Goal: Task Accomplishment & Management: Complete application form

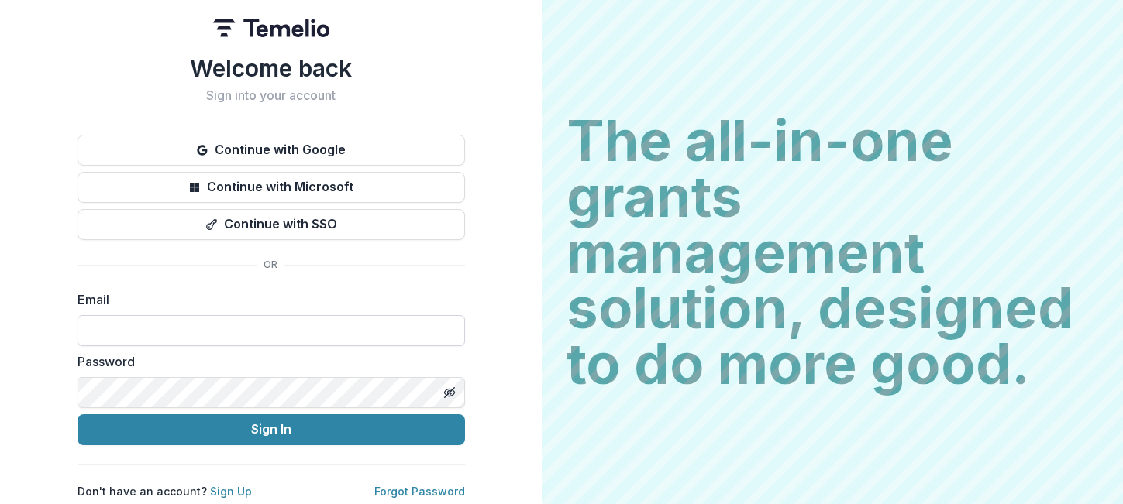
click at [212, 325] on input at bounding box center [270, 330] width 387 height 31
type input "**********"
click at [226, 487] on link "Sign Up" at bounding box center [231, 491] width 42 height 13
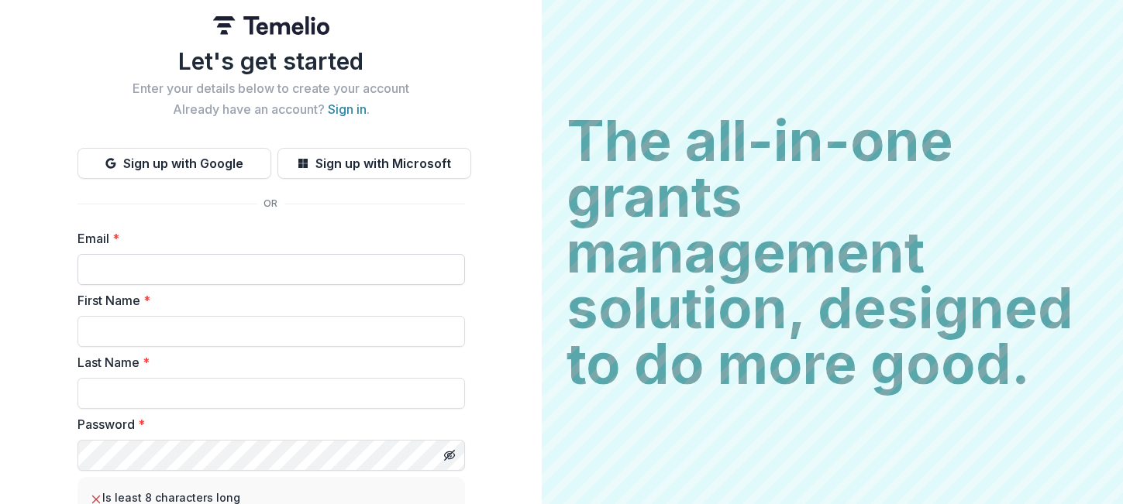
click at [161, 272] on input "Email *" at bounding box center [270, 269] width 387 height 31
type input "**********"
type input "*****"
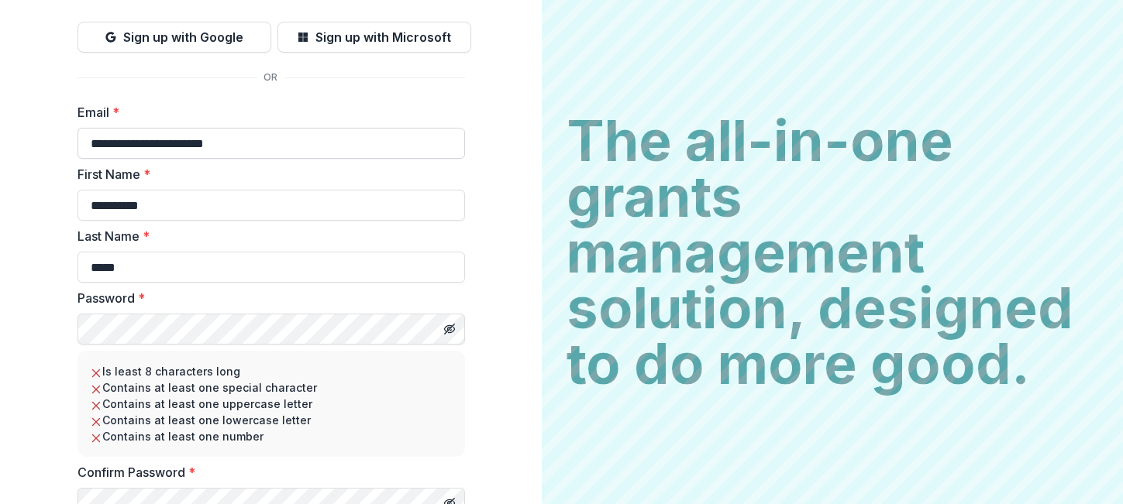
scroll to position [129, 0]
click at [422, 328] on div at bounding box center [270, 328] width 387 height 31
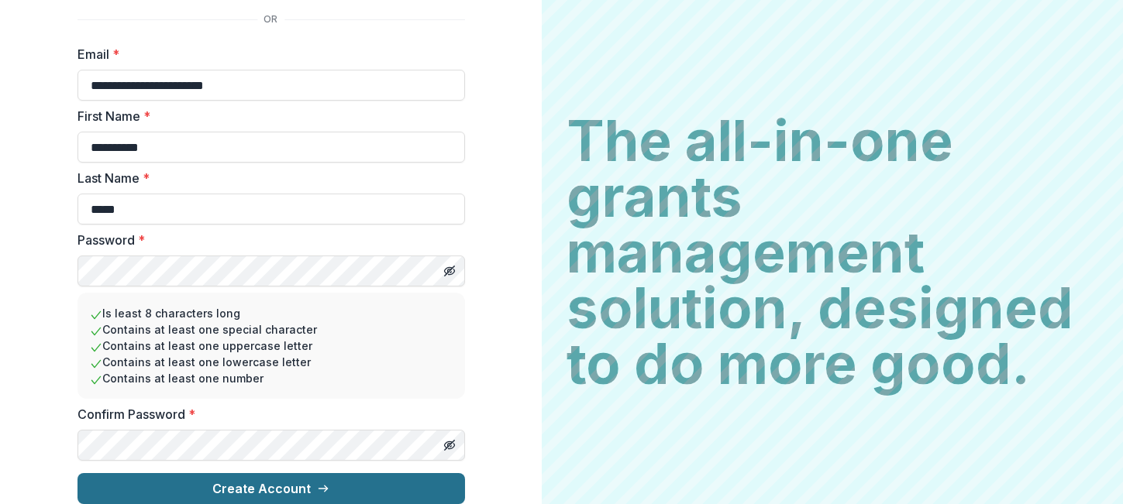
click at [219, 473] on button "Create Account" at bounding box center [270, 488] width 387 height 31
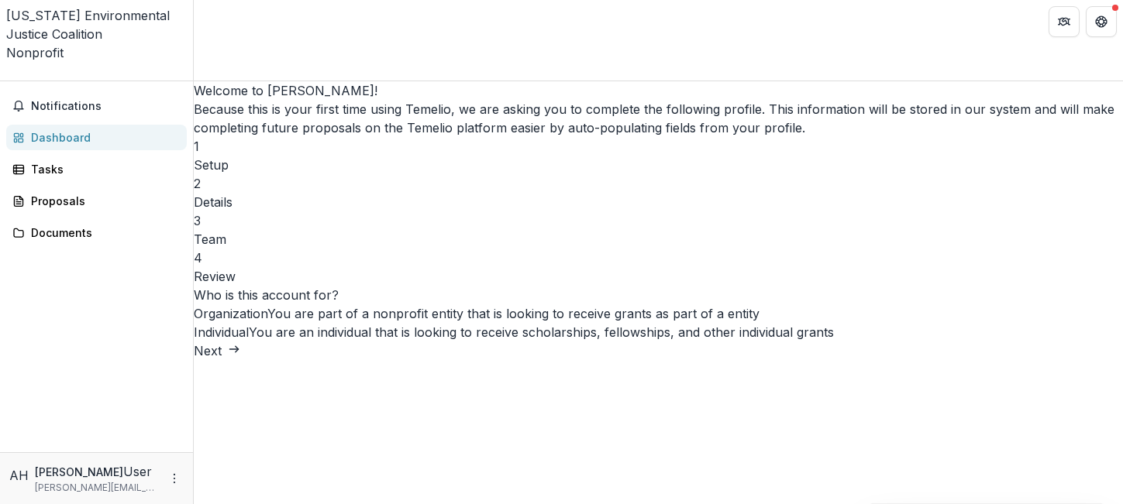
scroll to position [31, 0]
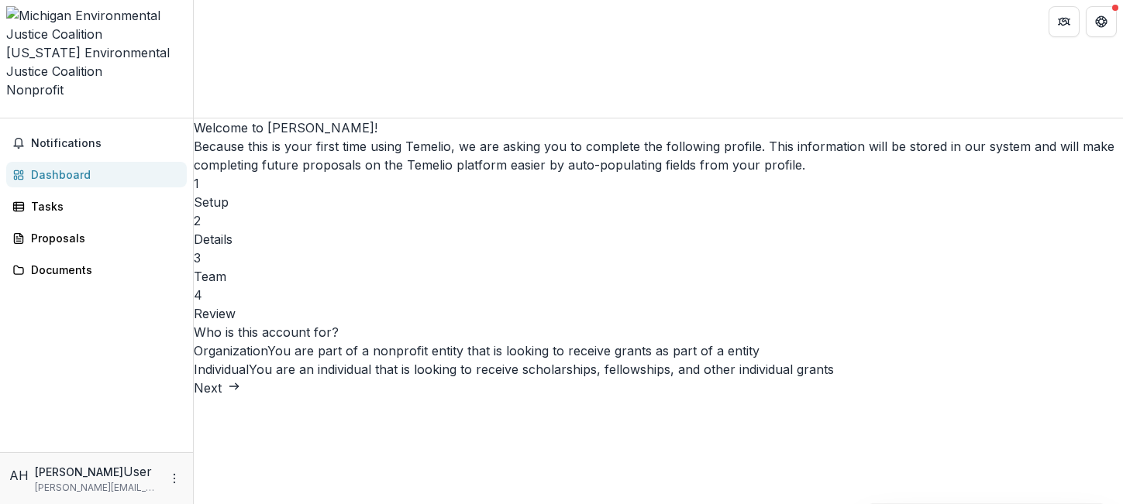
click at [240, 397] on button "Next" at bounding box center [217, 388] width 46 height 19
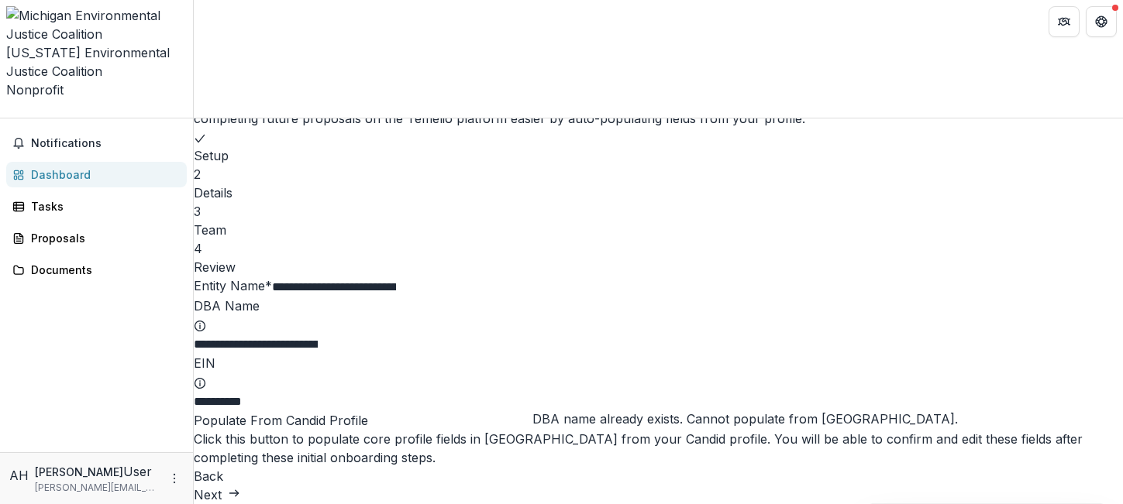
scroll to position [136, 0]
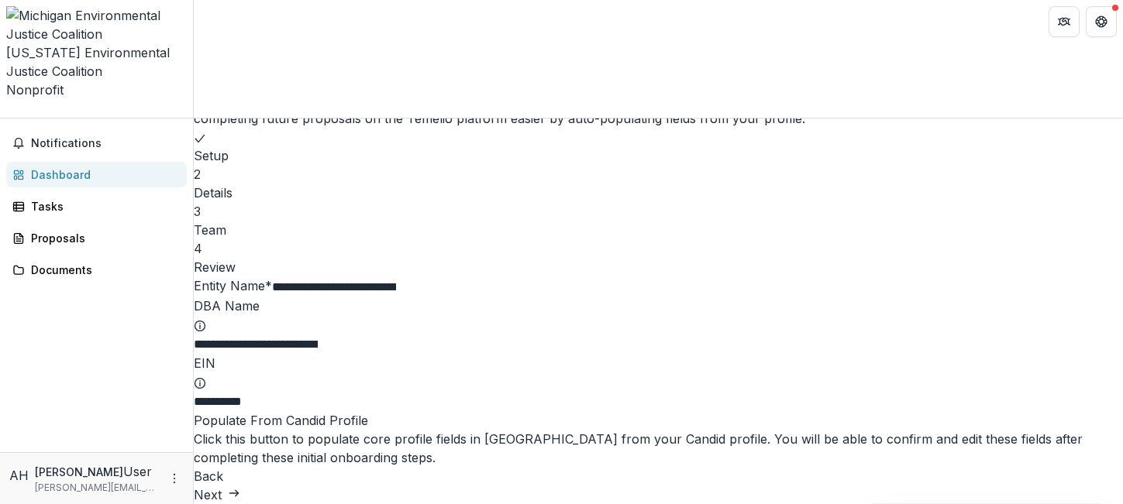
click at [240, 486] on button "Next" at bounding box center [217, 495] width 46 height 19
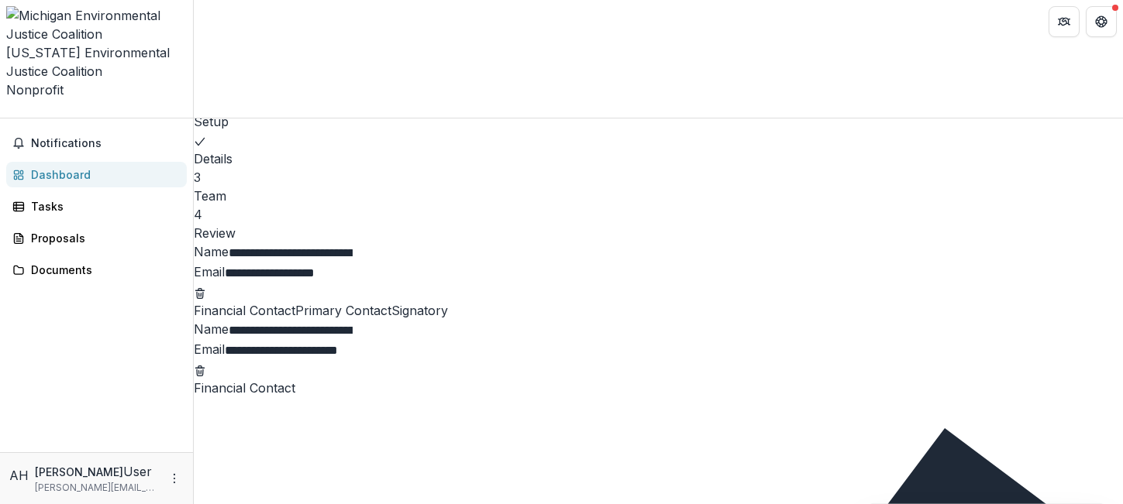
scroll to position [0, 0]
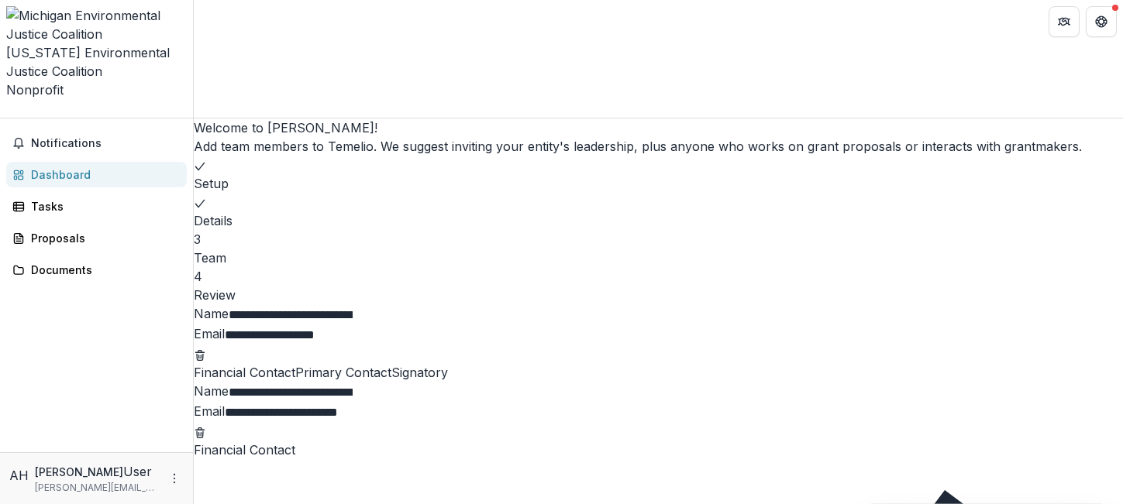
drag, startPoint x: 380, startPoint y: 279, endPoint x: 655, endPoint y: 272, distance: 275.2
click at [659, 305] on div "**********" at bounding box center [658, 334] width 929 height 59
click at [206, 349] on icon "Remove team member" at bounding box center [200, 355] width 12 height 12
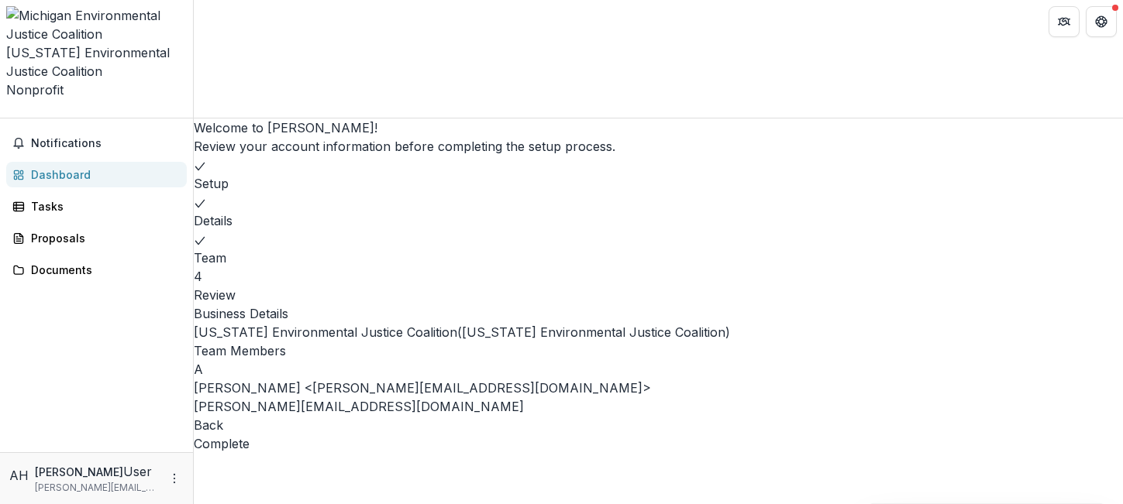
click at [779, 380] on div "A Anne Marie Hertl <annemarie@michiganej.org> annemarie@michiganej.org" at bounding box center [658, 388] width 929 height 56
click at [250, 453] on button "Complete" at bounding box center [222, 444] width 56 height 19
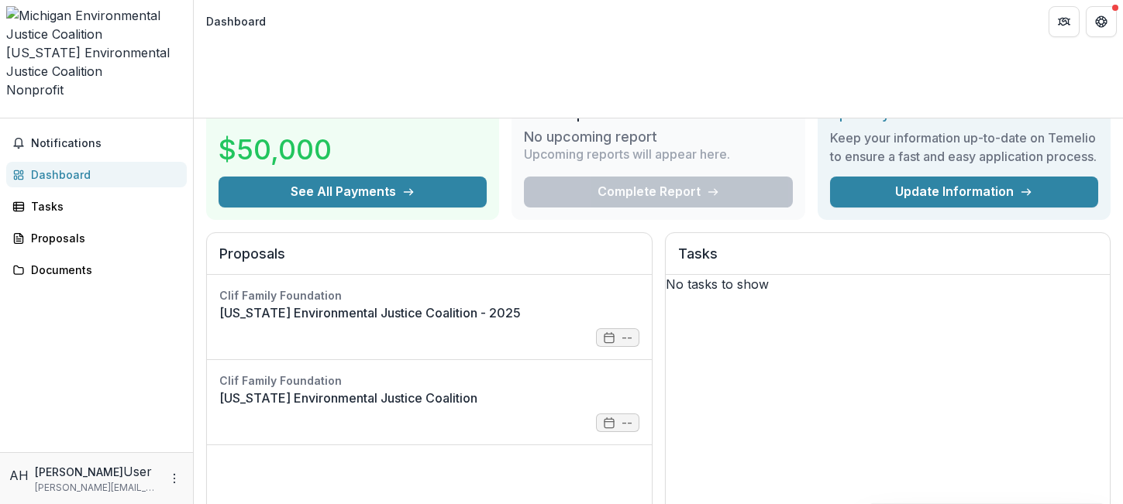
scroll to position [91, 0]
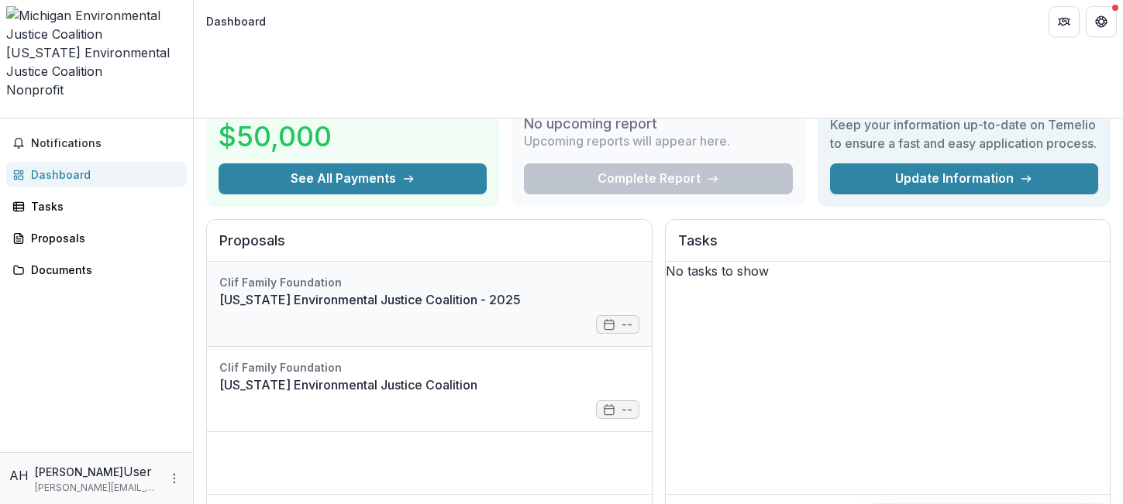
click at [462, 291] on link "Michigan Environmental Justice Coalition - 2025" at bounding box center [429, 300] width 420 height 19
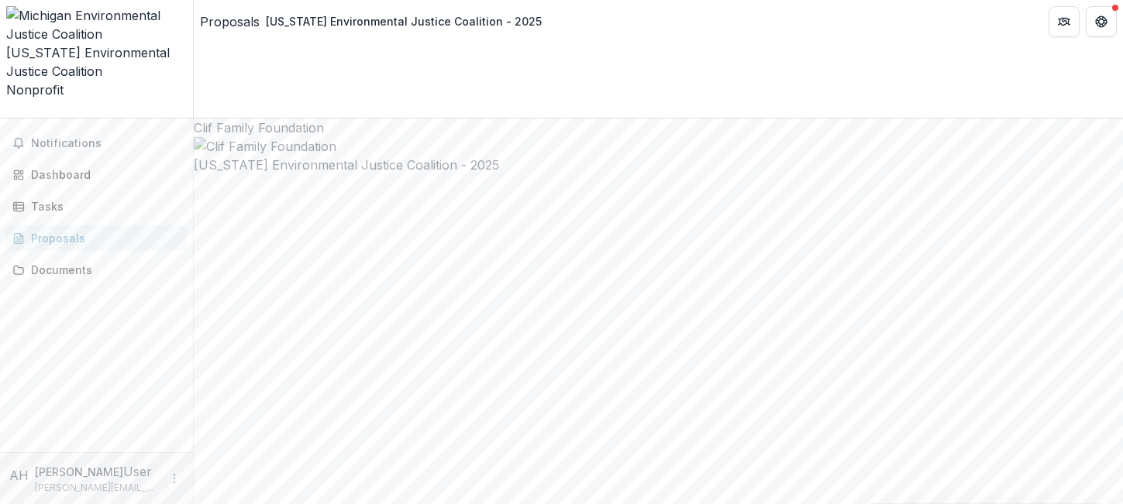
click at [49, 230] on div "Proposals" at bounding box center [102, 238] width 143 height 16
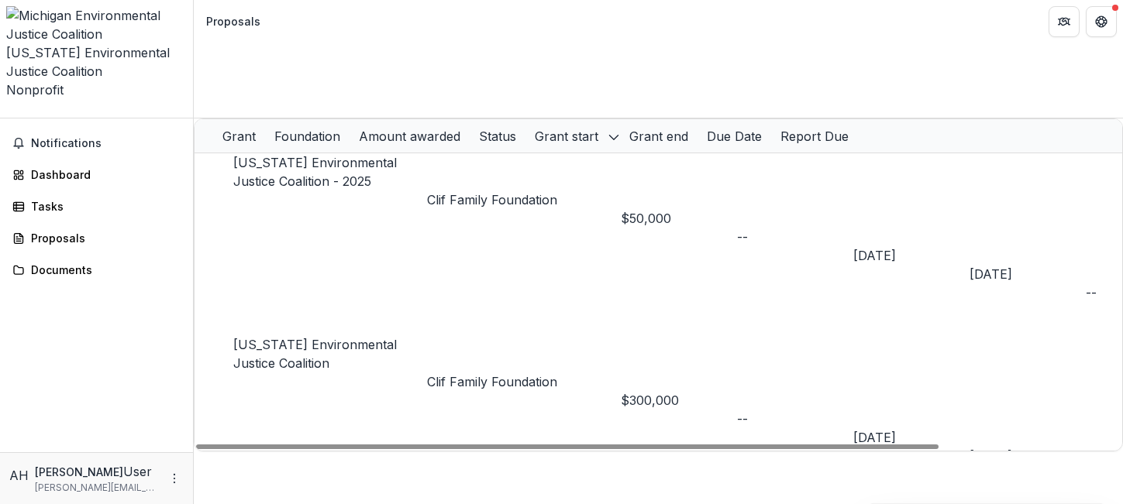
click at [353, 155] on link "Michigan Environmental Justice Coalition - 2025" at bounding box center [314, 172] width 163 height 34
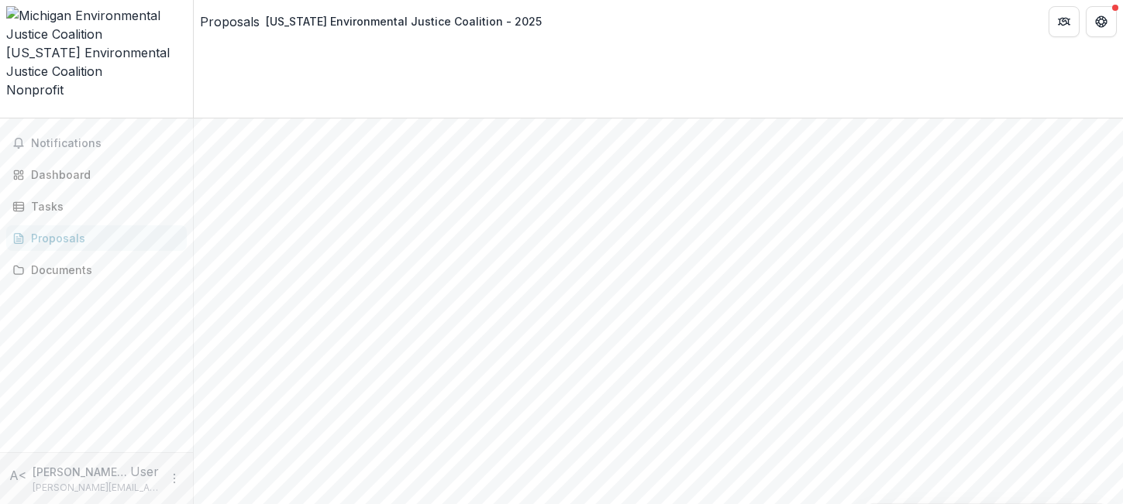
scroll to position [261, 0]
